Goal: Information Seeking & Learning: Learn about a topic

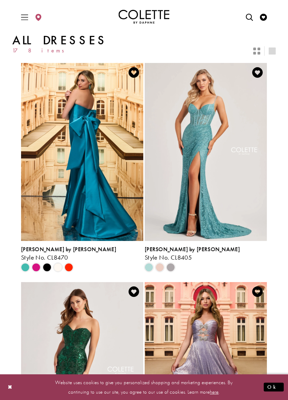
click at [255, 54] on icon "Switch layout to 2 columns" at bounding box center [256, 50] width 7 height 7
click at [273, 54] on icon "Switch layout to 1 columns" at bounding box center [272, 50] width 7 height 7
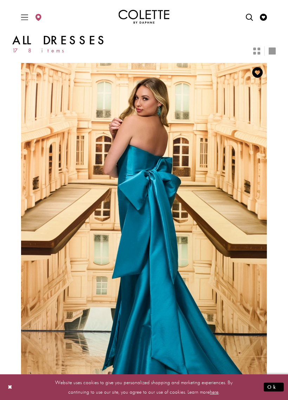
click at [253, 54] on icon "Switch layout to 2 columns" at bounding box center [256, 50] width 7 height 7
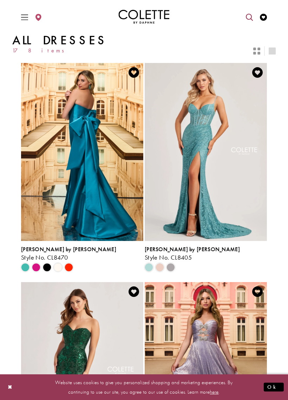
click at [246, 21] on icon "Open Search dialog" at bounding box center [249, 17] width 7 height 7
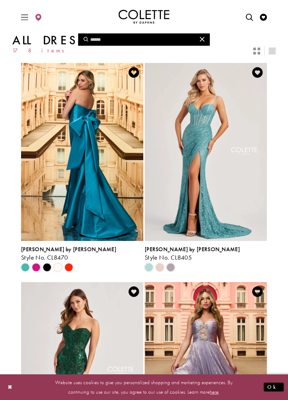
click at [166, 40] on input "Search" at bounding box center [144, 39] width 132 height 12
type input "*"
type input "**"
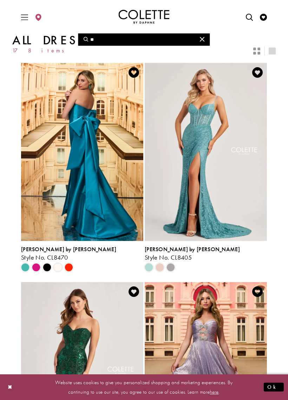
type input "***"
type input "****"
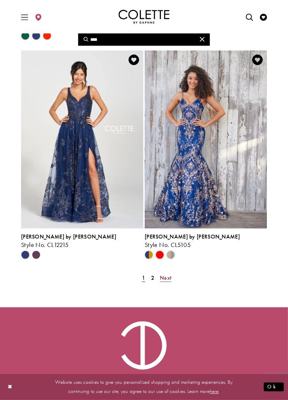
click at [172, 281] on span "Next" at bounding box center [166, 277] width 12 height 7
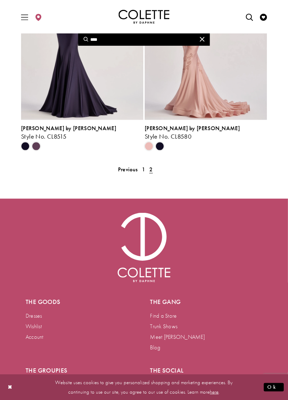
scroll to position [790, 0]
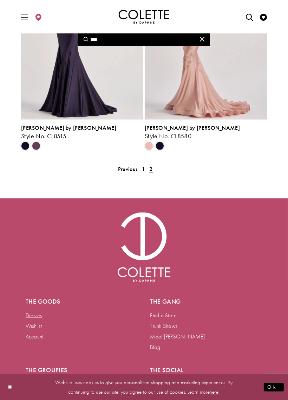
click at [39, 319] on link "Dresses" at bounding box center [34, 315] width 17 height 7
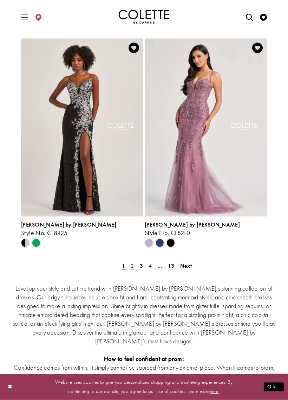
click at [132, 269] on span "2" at bounding box center [132, 265] width 3 height 7
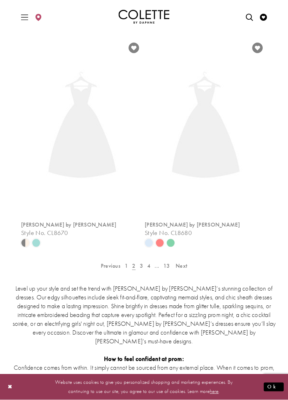
scroll to position [34, 0]
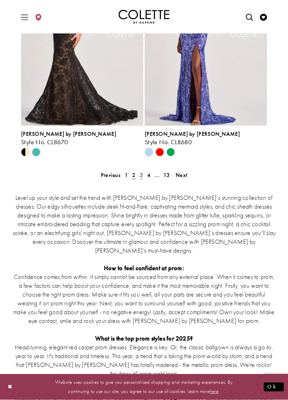
click at [141, 179] on span "3" at bounding box center [141, 174] width 3 height 7
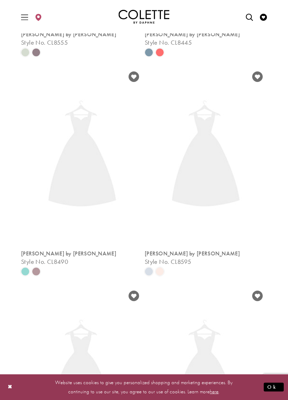
scroll to position [34, 0]
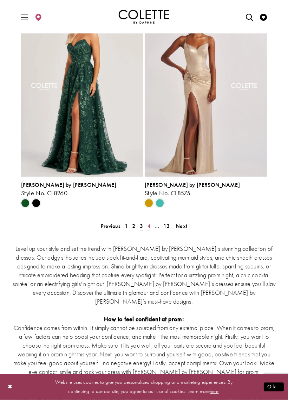
click at [150, 230] on span "4" at bounding box center [148, 225] width 3 height 7
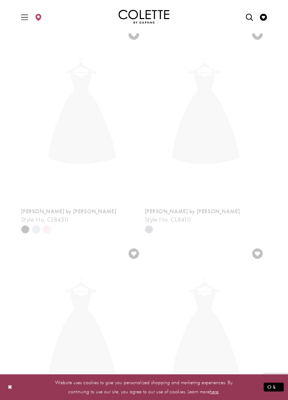
scroll to position [34, 0]
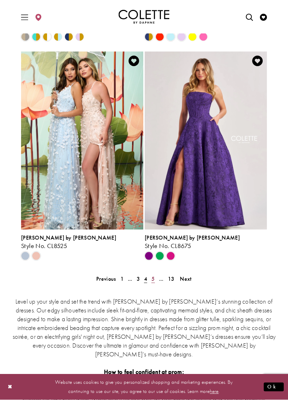
click at [154, 282] on span "5" at bounding box center [153, 278] width 3 height 7
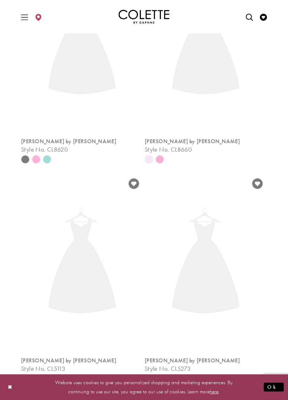
scroll to position [34, 0]
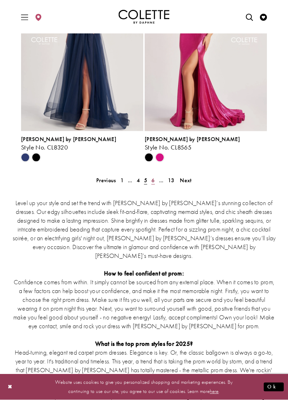
click at [155, 184] on span "6" at bounding box center [153, 180] width 3 height 7
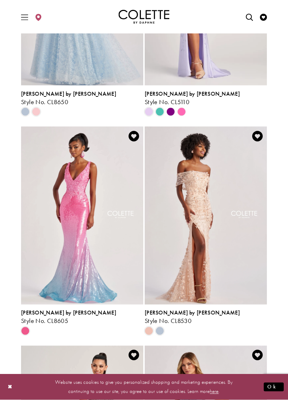
scroll to position [1035, 0]
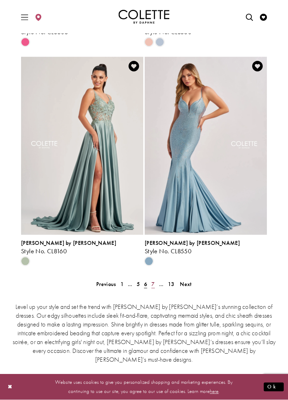
click at [155, 288] on span "7" at bounding box center [153, 283] width 3 height 7
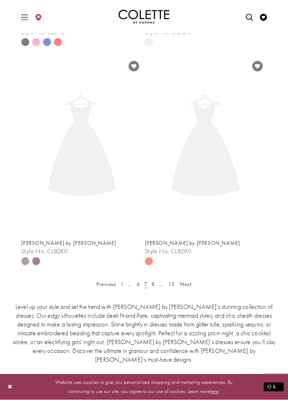
scroll to position [34, 0]
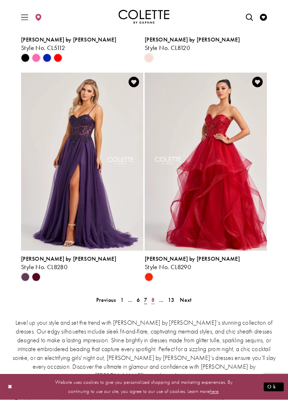
click at [155, 303] on span "8" at bounding box center [153, 299] width 3 height 7
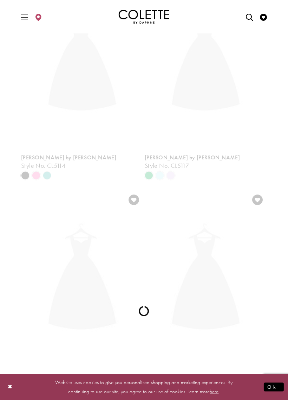
scroll to position [34, 0]
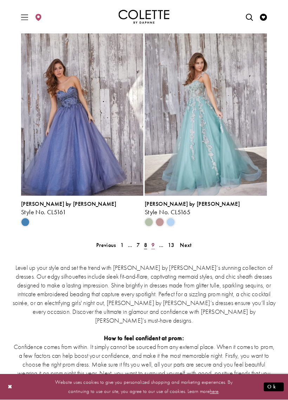
click at [154, 249] on span "9" at bounding box center [153, 244] width 3 height 7
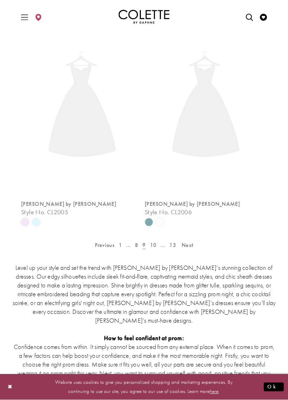
scroll to position [34, 0]
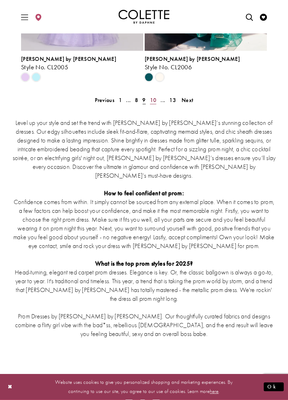
click at [155, 104] on span "10" at bounding box center [153, 99] width 7 height 7
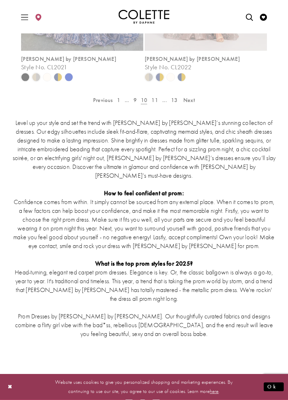
scroll to position [34, 0]
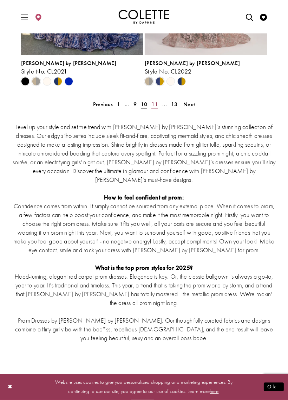
click at [158, 108] on span "11" at bounding box center [155, 104] width 7 height 7
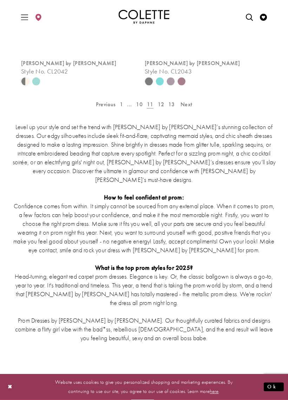
scroll to position [34, 0]
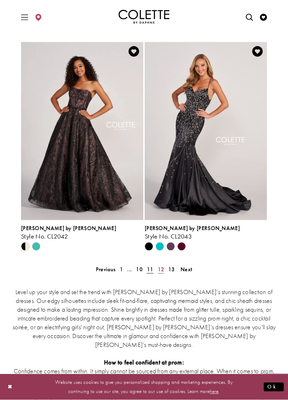
click at [162, 273] on span "12" at bounding box center [161, 268] width 7 height 7
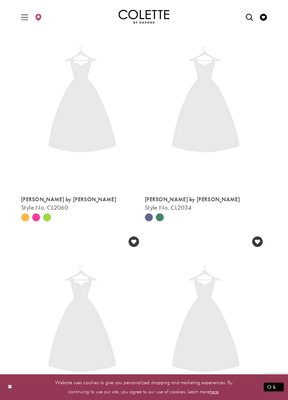
scroll to position [34, 0]
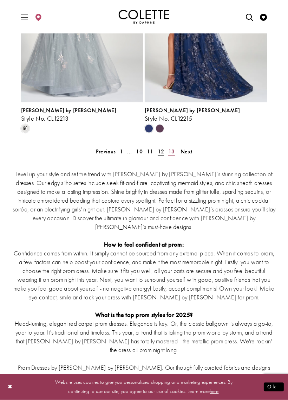
click at [177, 156] on link "13" at bounding box center [171, 151] width 11 height 10
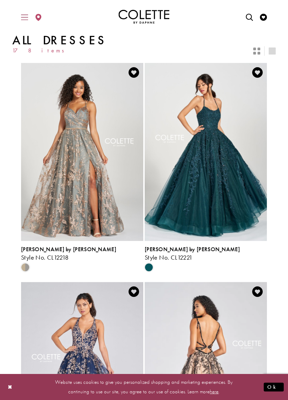
click at [26, 15] on icon "Toggle Main Navigation Menu" at bounding box center [24, 17] width 7 height 7
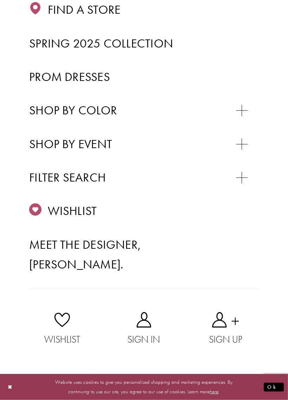
scroll to position [277, 0]
click at [0, 0] on div "Primary block" at bounding box center [0, 0] width 0 height 0
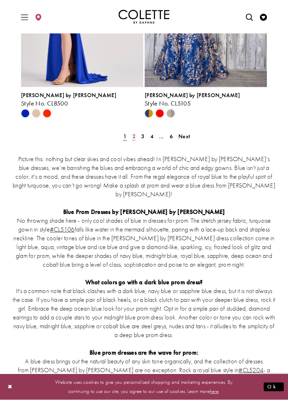
click at [133, 140] on span "2" at bounding box center [134, 136] width 3 height 7
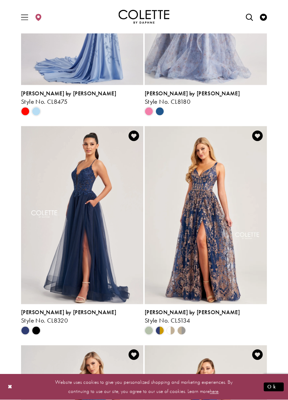
scroll to position [1064, 0]
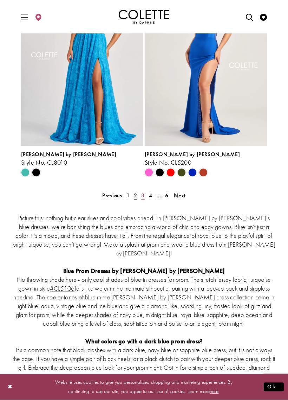
click at [142, 199] on span "3" at bounding box center [142, 195] width 3 height 7
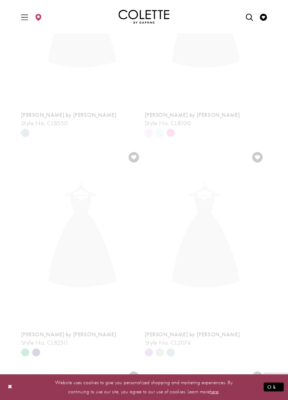
scroll to position [52, 0]
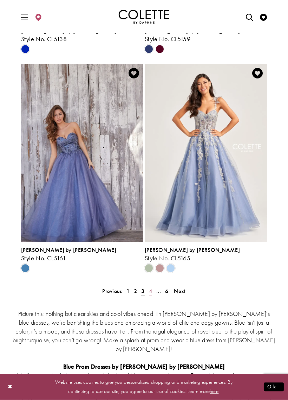
click at [150, 295] on span "4" at bounding box center [150, 290] width 3 height 7
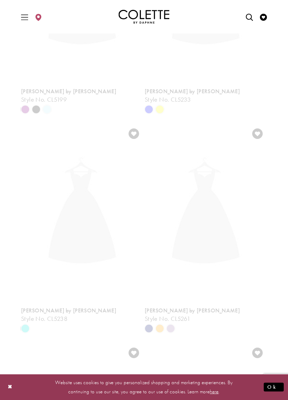
scroll to position [52, 0]
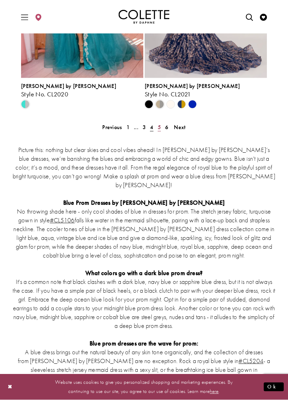
click at [161, 131] on span "5" at bounding box center [159, 126] width 3 height 7
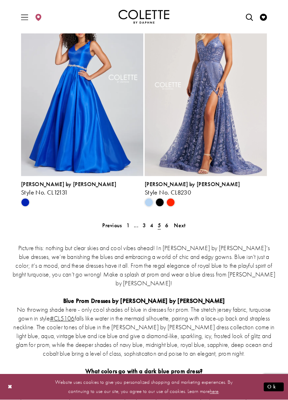
scroll to position [1412, 0]
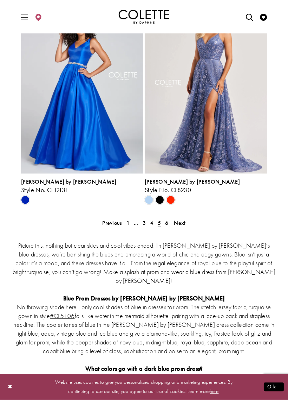
click at [169, 245] on div "Picture this: nothing but clear skies and cool vibes ahead! In Colette by Daphn…" at bounding box center [144, 377] width 264 height 302
click at [171, 228] on link "6" at bounding box center [166, 223] width 7 height 10
